Goal: Task Accomplishment & Management: Manage account settings

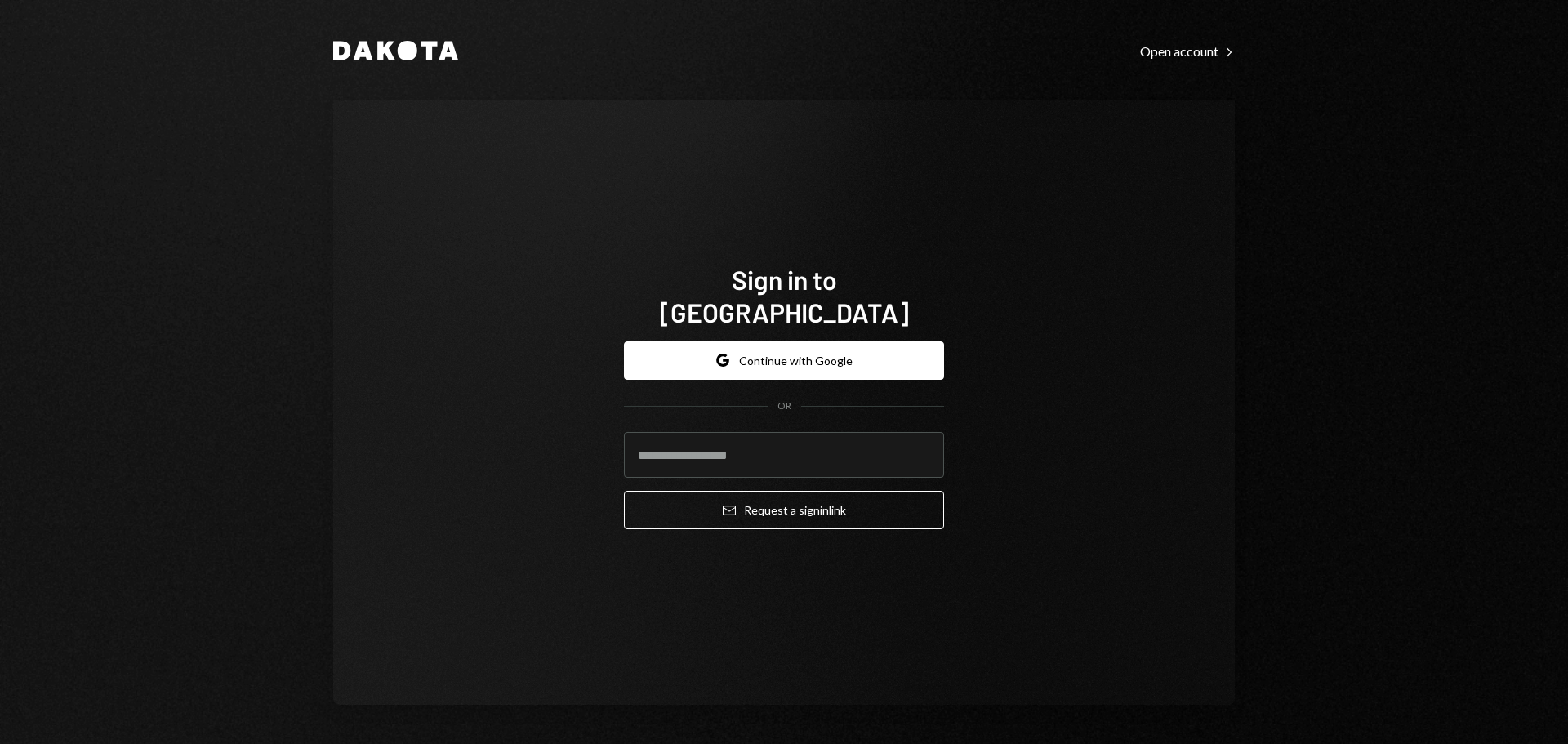
type input "**********"
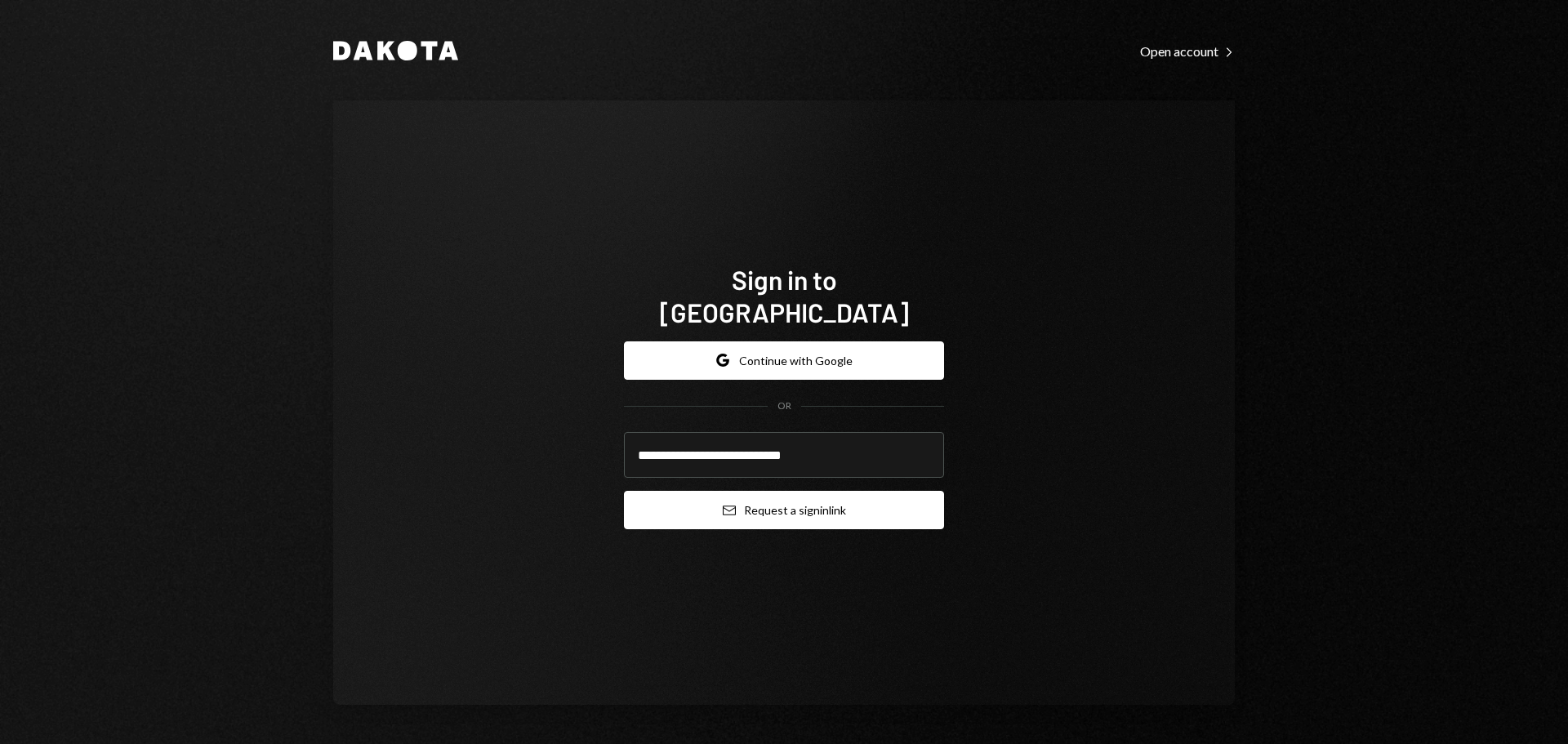
click at [748, 491] on button "Email Request a sign in link" at bounding box center [784, 510] width 320 height 39
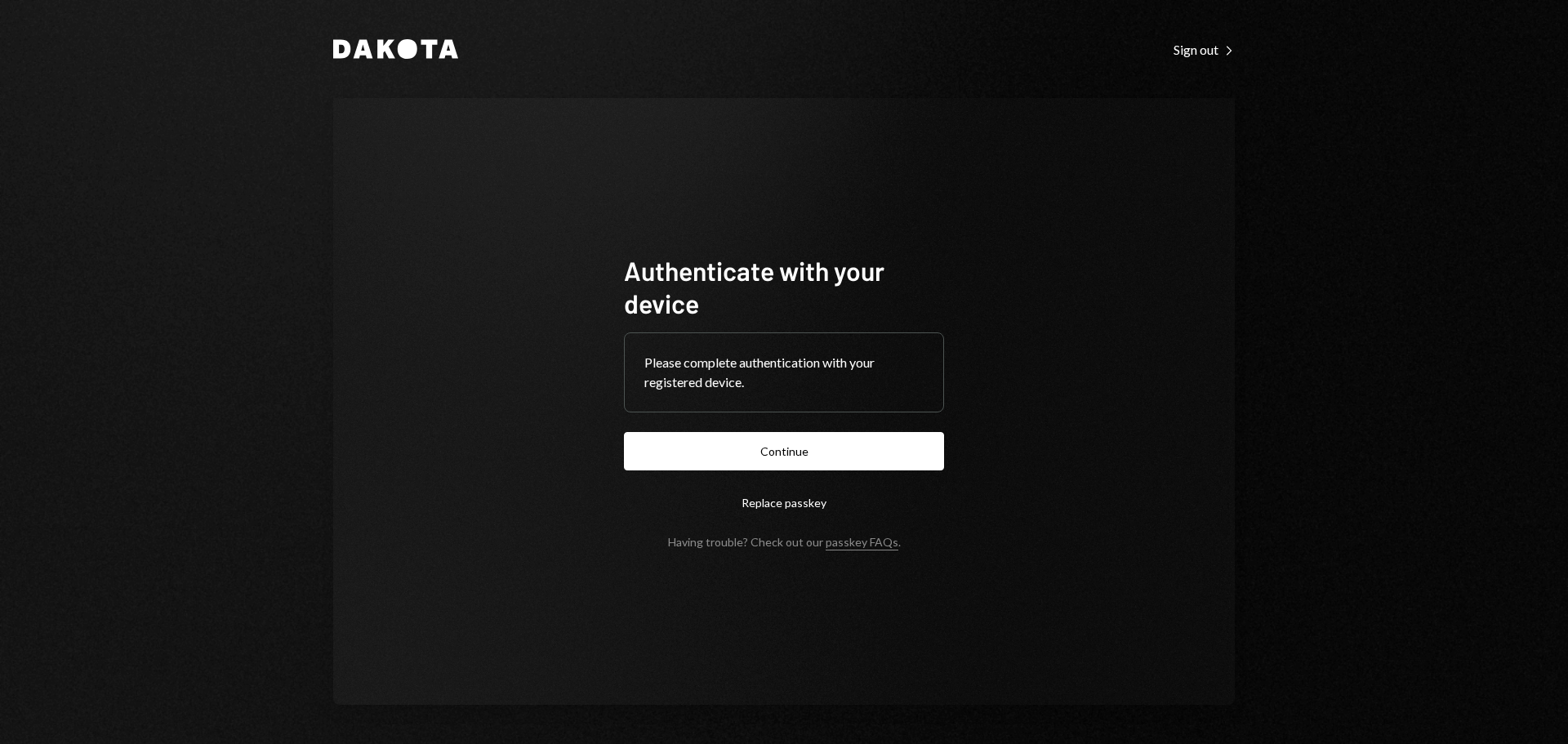
click at [797, 450] on button "Continue" at bounding box center [784, 452] width 320 height 39
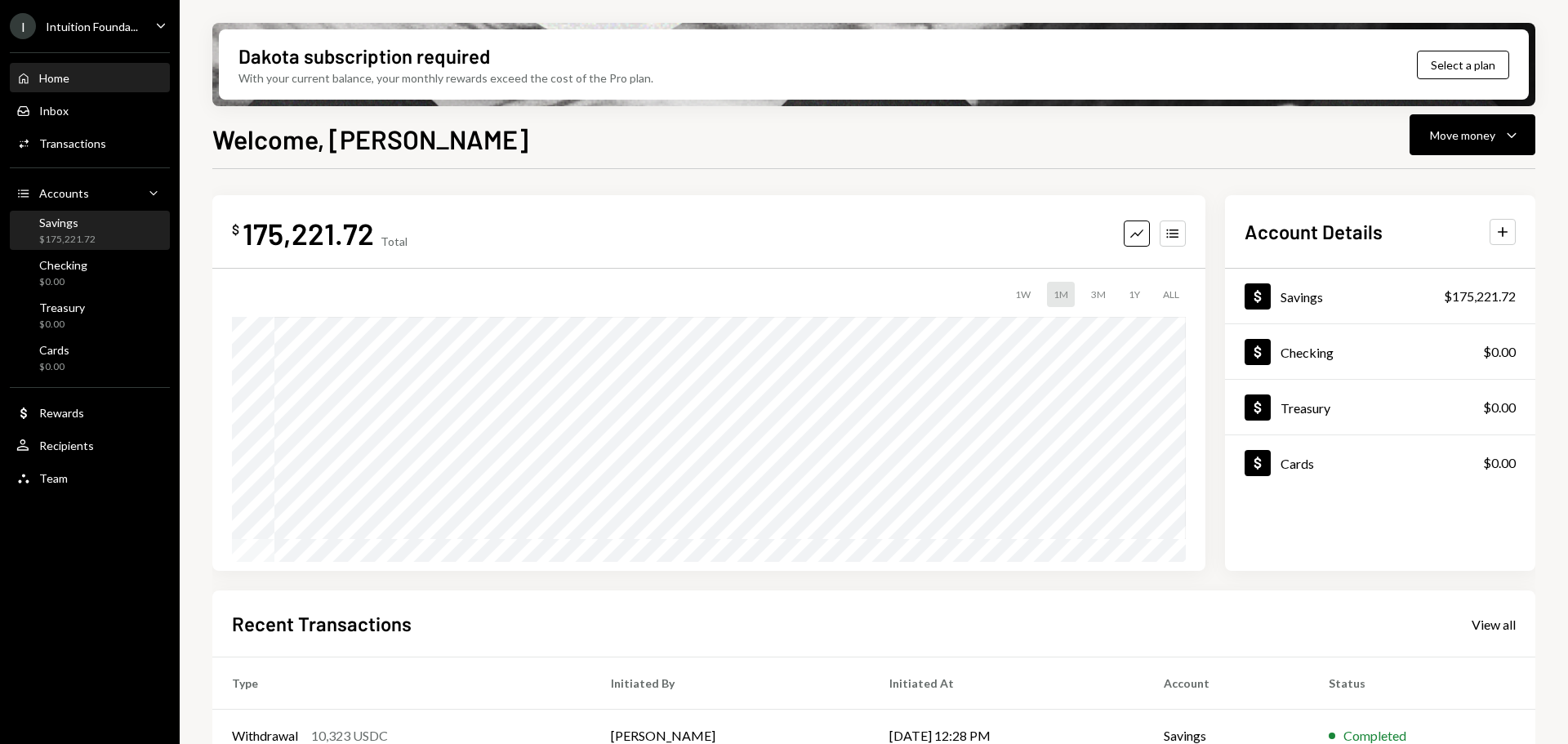
click at [83, 235] on div "$175,221.72" at bounding box center [67, 240] width 56 height 14
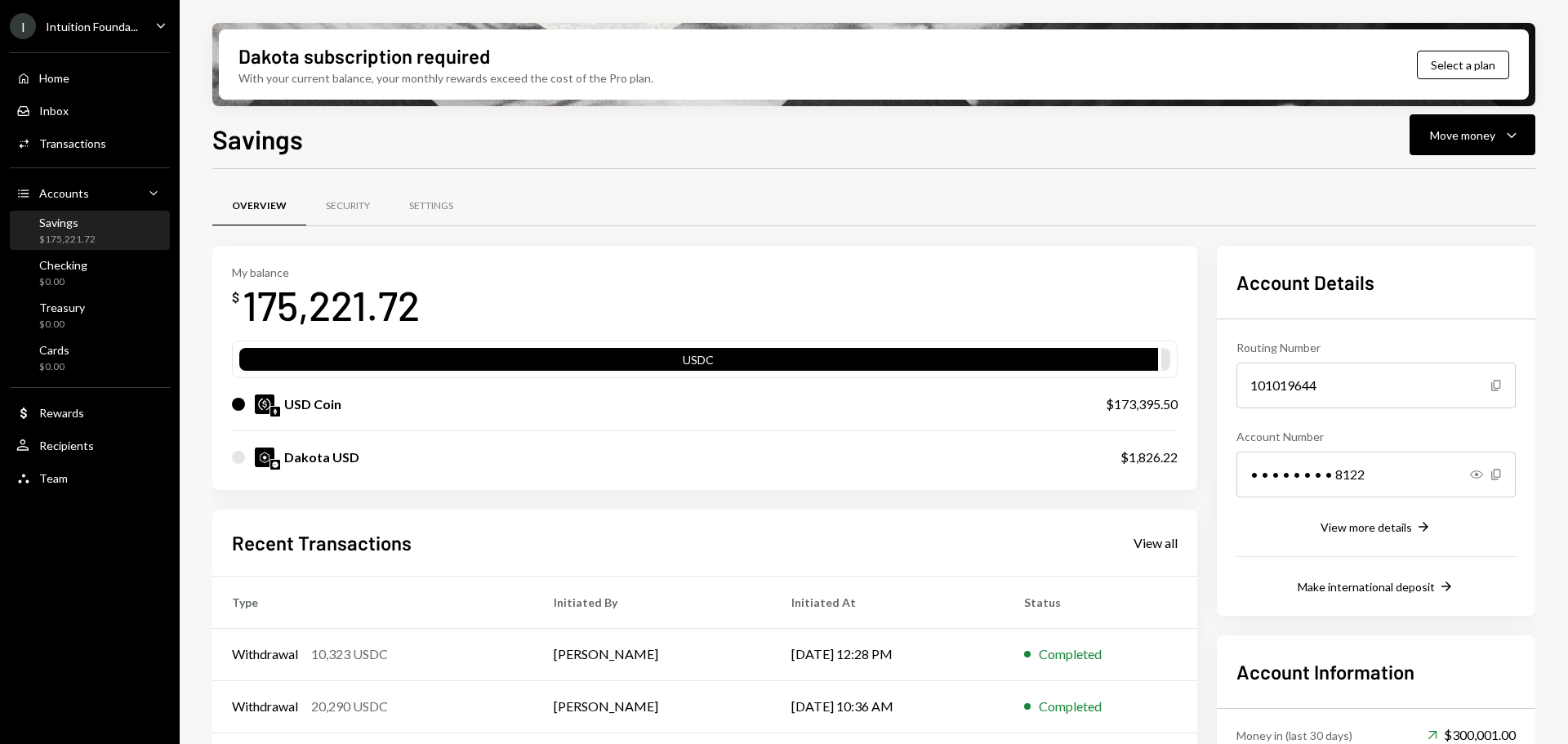
click at [1175, 405] on div "$173,395.50" at bounding box center [1142, 404] width 72 height 19
drag, startPoint x: 1181, startPoint y: 402, endPoint x: 1115, endPoint y: 402, distance: 66.0
click at [1115, 402] on div "My balance $ 175,221.72 USDC USD Coin $173,395.50 Dakota USD $1,826.22" at bounding box center [704, 367] width 985 height 244
copy div "173,395.50"
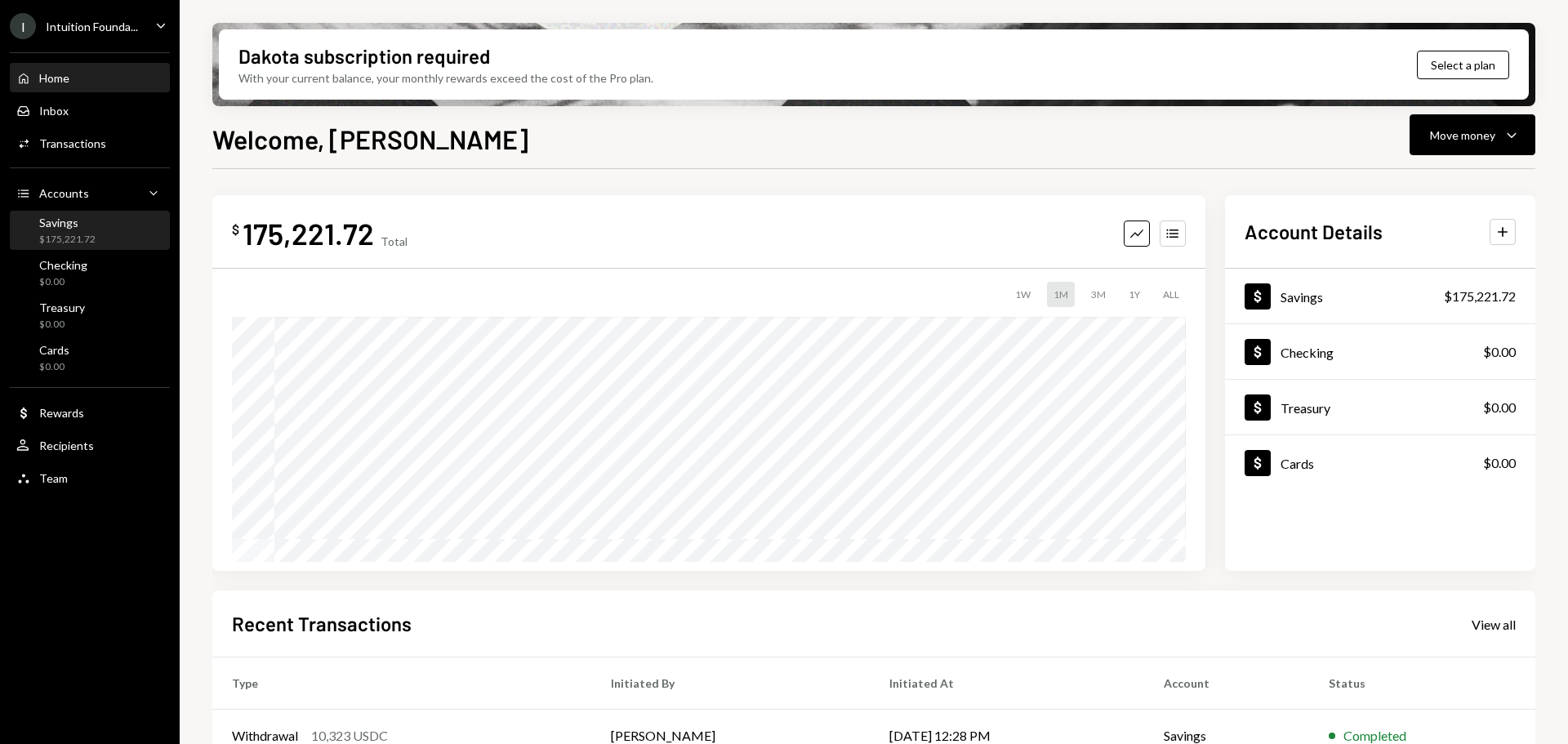
click at [72, 229] on div "Savings" at bounding box center [67, 222] width 56 height 14
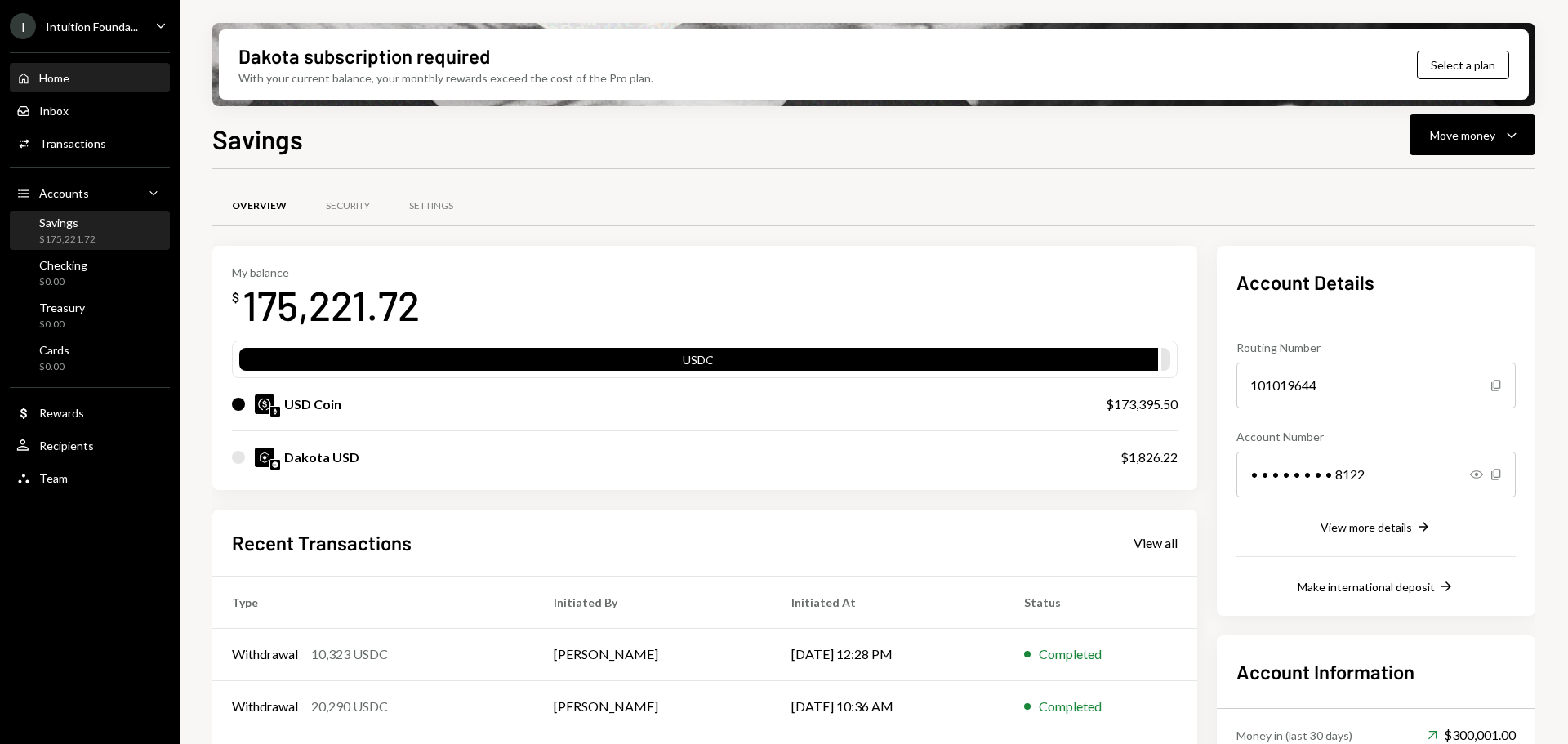
click at [115, 85] on div "Home Home" at bounding box center [89, 79] width 147 height 15
